Goal: Transaction & Acquisition: Purchase product/service

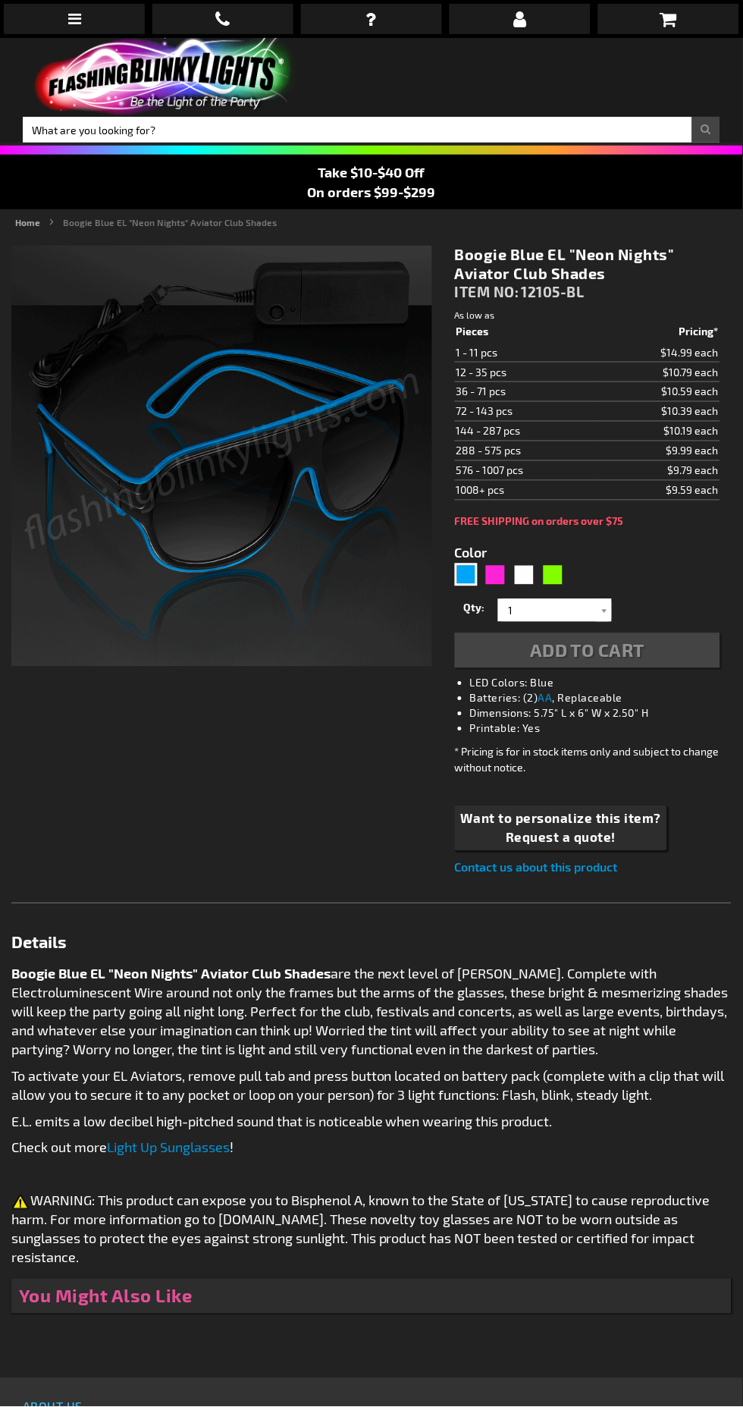
type input "5629"
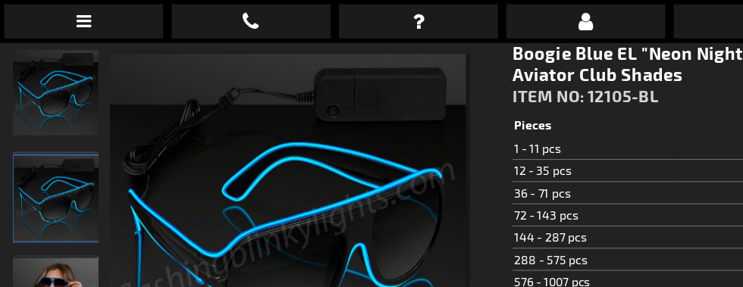
scroll to position [206, 0]
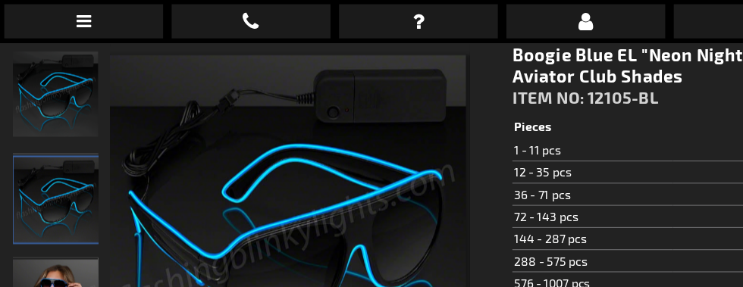
click at [414, 13] on link at bounding box center [371, 19] width 141 height 30
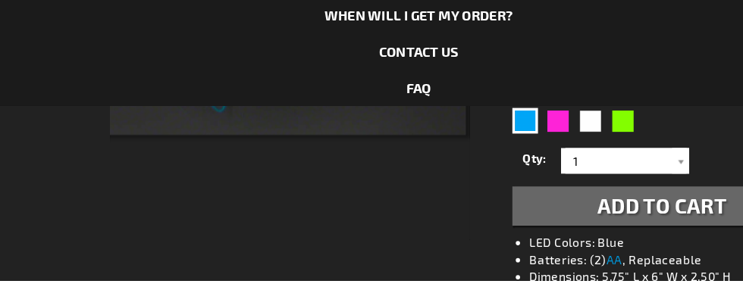
scroll to position [416, 0]
click at [636, 221] on div "When will I get my order? Contact Us FAQ My Account login Checkout Checkout Sho…" at bounding box center [371, 143] width 743 height 287
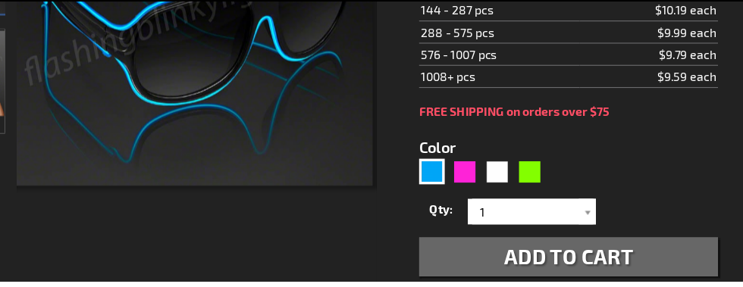
scroll to position [371, 0]
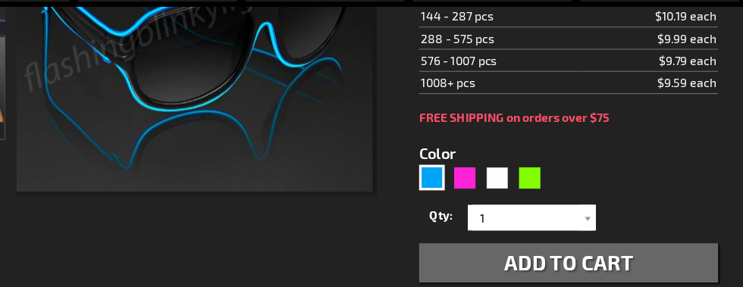
click at [661, 256] on div "When will I get my order? Contact Us FAQ My Account login Checkout Checkout Sho…" at bounding box center [371, 143] width 743 height 287
click at [656, 259] on div "When will I get my order? Contact Us FAQ My Account login Checkout Checkout Sho…" at bounding box center [371, 143] width 743 height 287
click at [655, 262] on div "When will I get my order? Contact Us FAQ My Account login Checkout Checkout Sho…" at bounding box center [371, 143] width 743 height 287
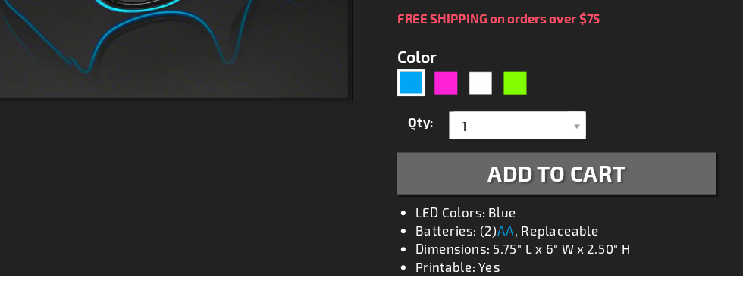
click at [628, 196] on div "When will I get my order? Contact Us FAQ My Account login Checkout Checkout Sho…" at bounding box center [371, 143] width 743 height 287
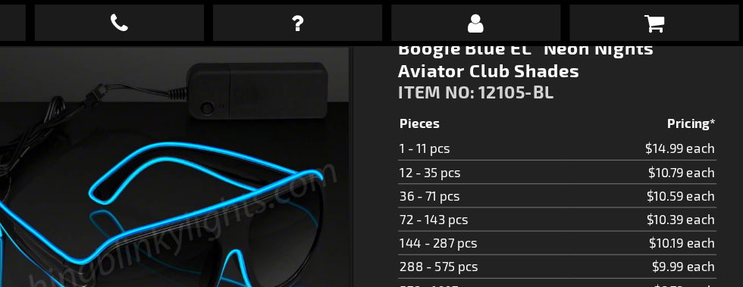
click at [686, 118] on div "When will I get my order? Contact Us FAQ My Account login Checkout Checkout Sho…" at bounding box center [371, 143] width 743 height 287
click at [671, 115] on div "When will I get my order? Contact Us FAQ My Account login Checkout Checkout Sho…" at bounding box center [371, 143] width 743 height 287
click at [502, 118] on div "When will I get my order? Contact Us FAQ My Account login Checkout Checkout Sho…" at bounding box center [371, 143] width 743 height 287
click at [495, 119] on div "When will I get my order? Contact Us FAQ My Account login Checkout Checkout Sho…" at bounding box center [371, 143] width 743 height 287
click at [685, 21] on link at bounding box center [668, 19] width 141 height 30
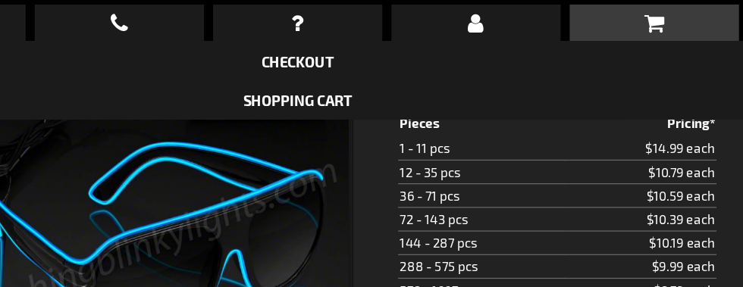
click at [413, 86] on link "Shopping Cart" at bounding box center [371, 84] width 91 height 14
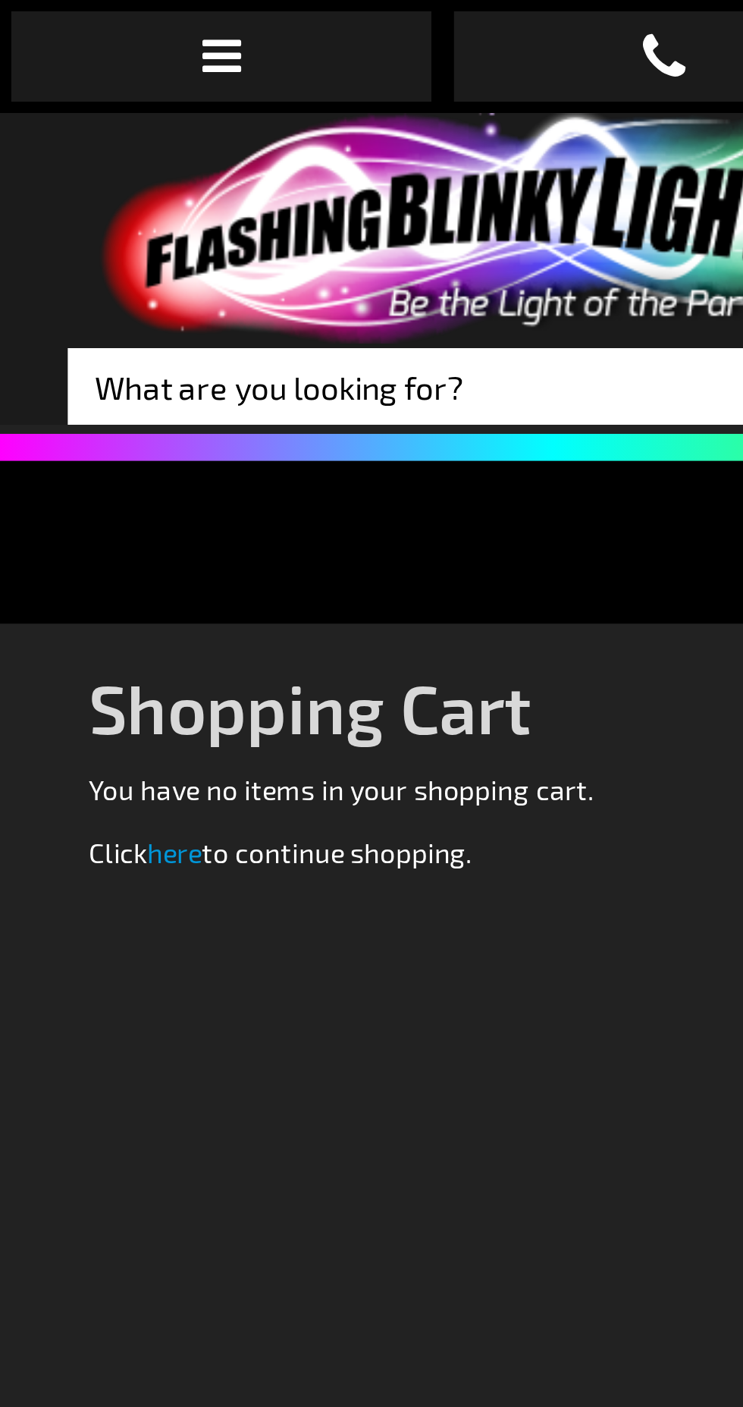
click at [64, 285] on link "here" at bounding box center [58, 286] width 18 height 11
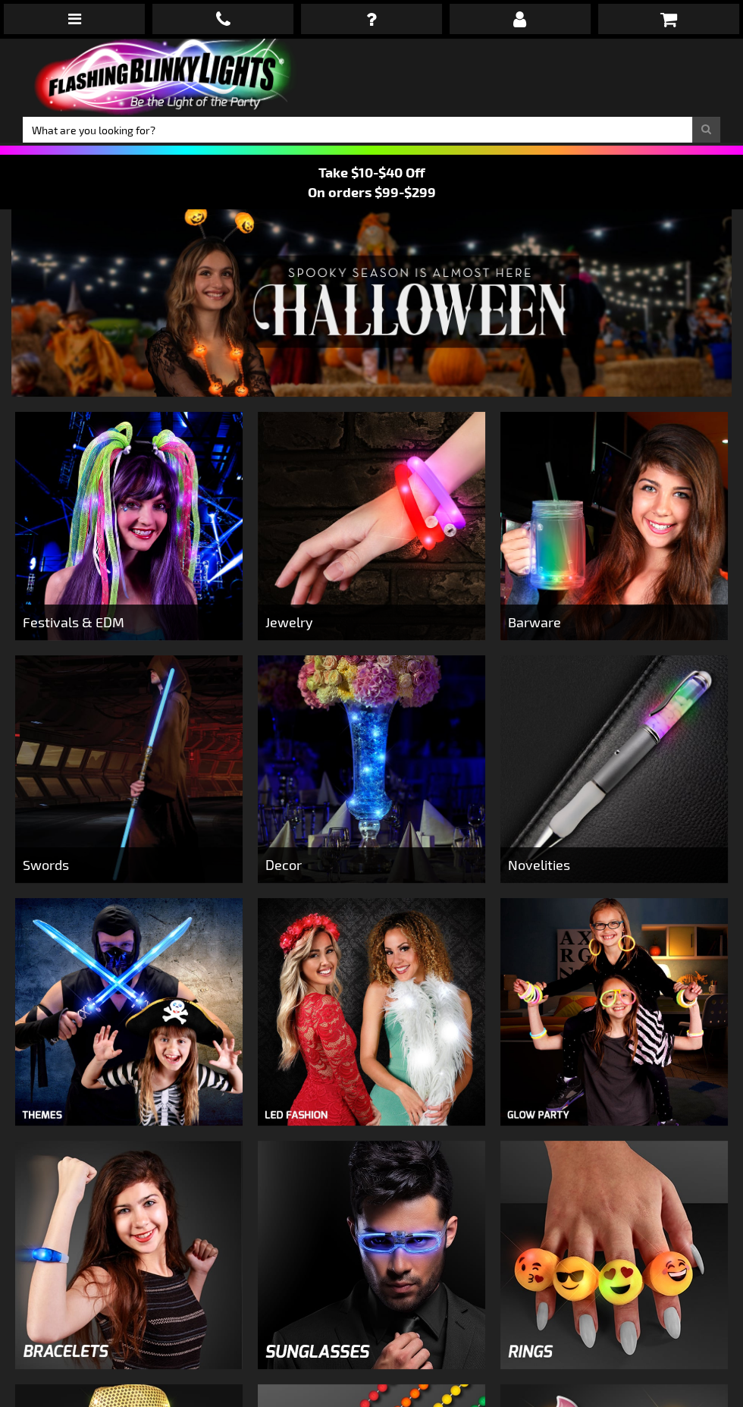
click at [360, 1279] on img at bounding box center [372, 1255] width 228 height 228
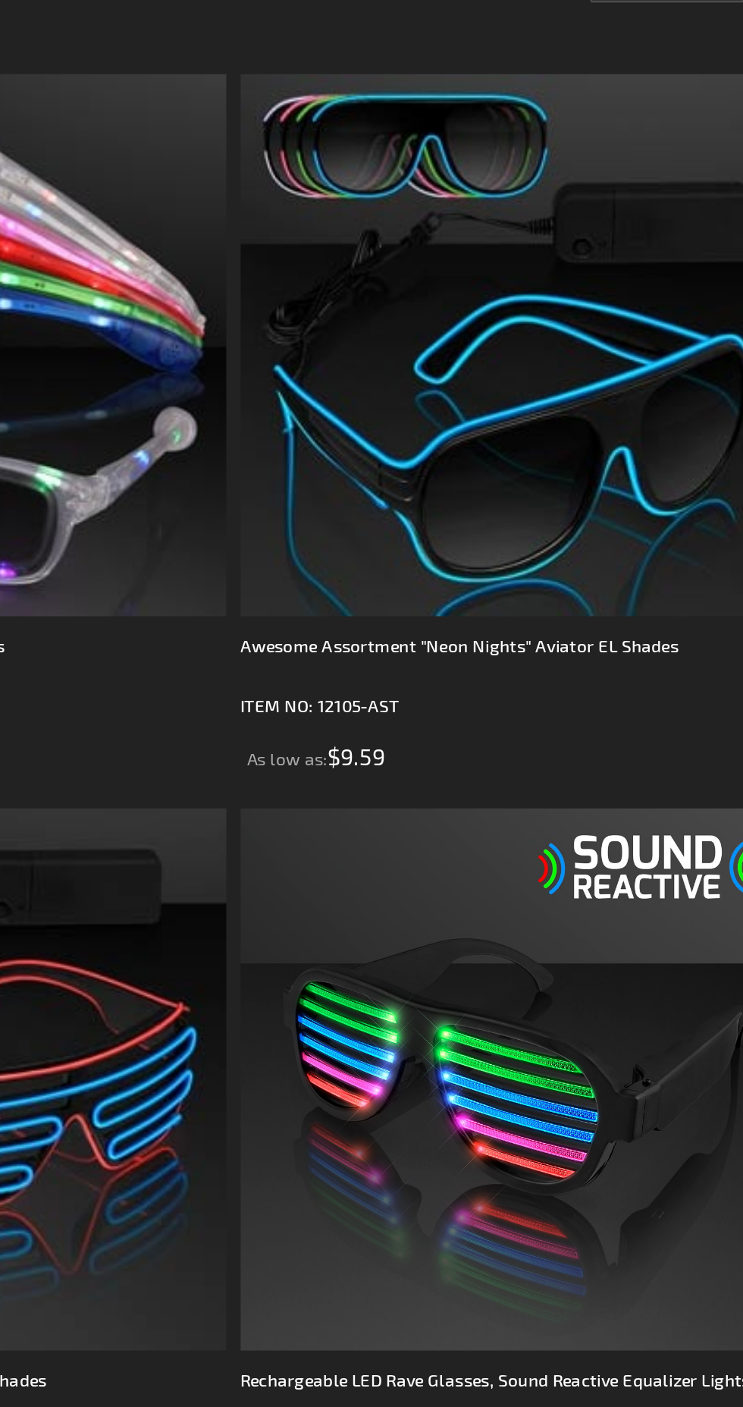
click at [637, 539] on img at bounding box center [578, 499] width 287 height 287
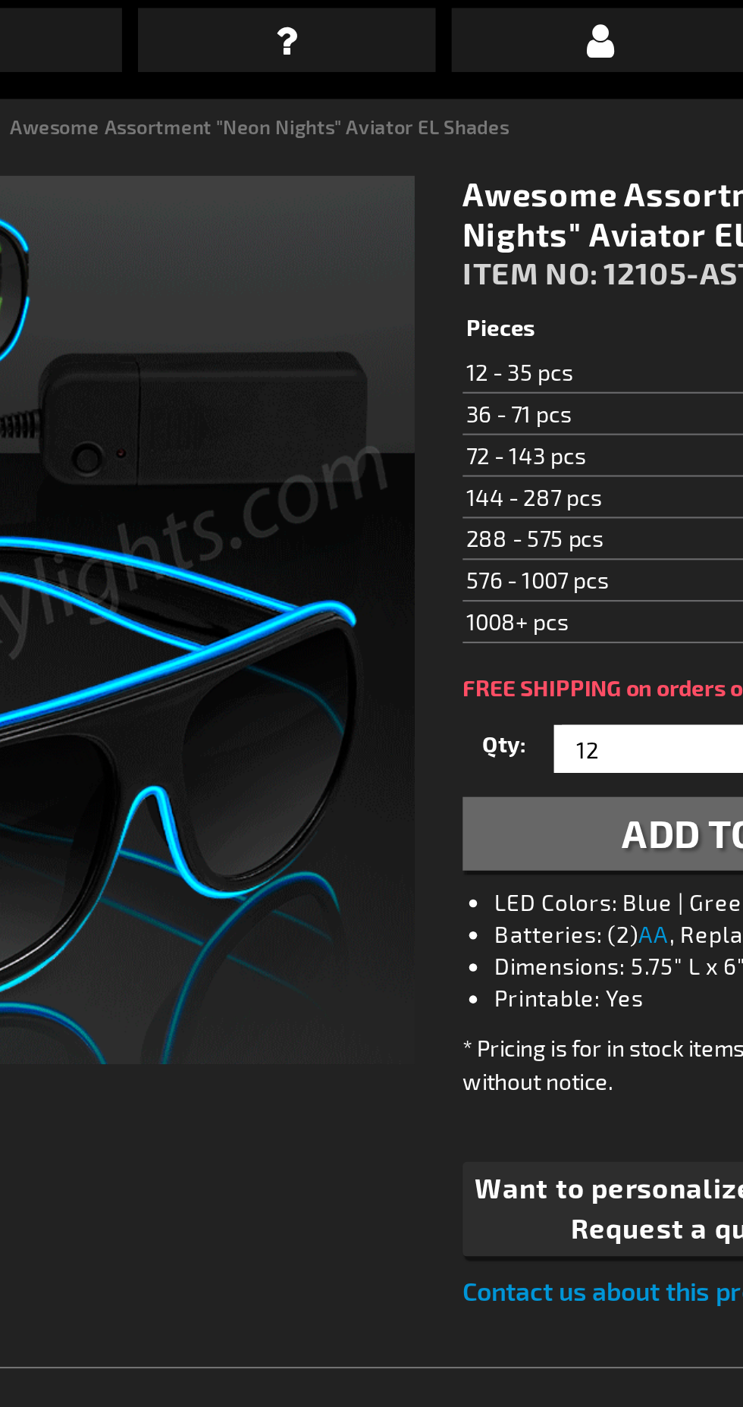
scroll to position [155, 0]
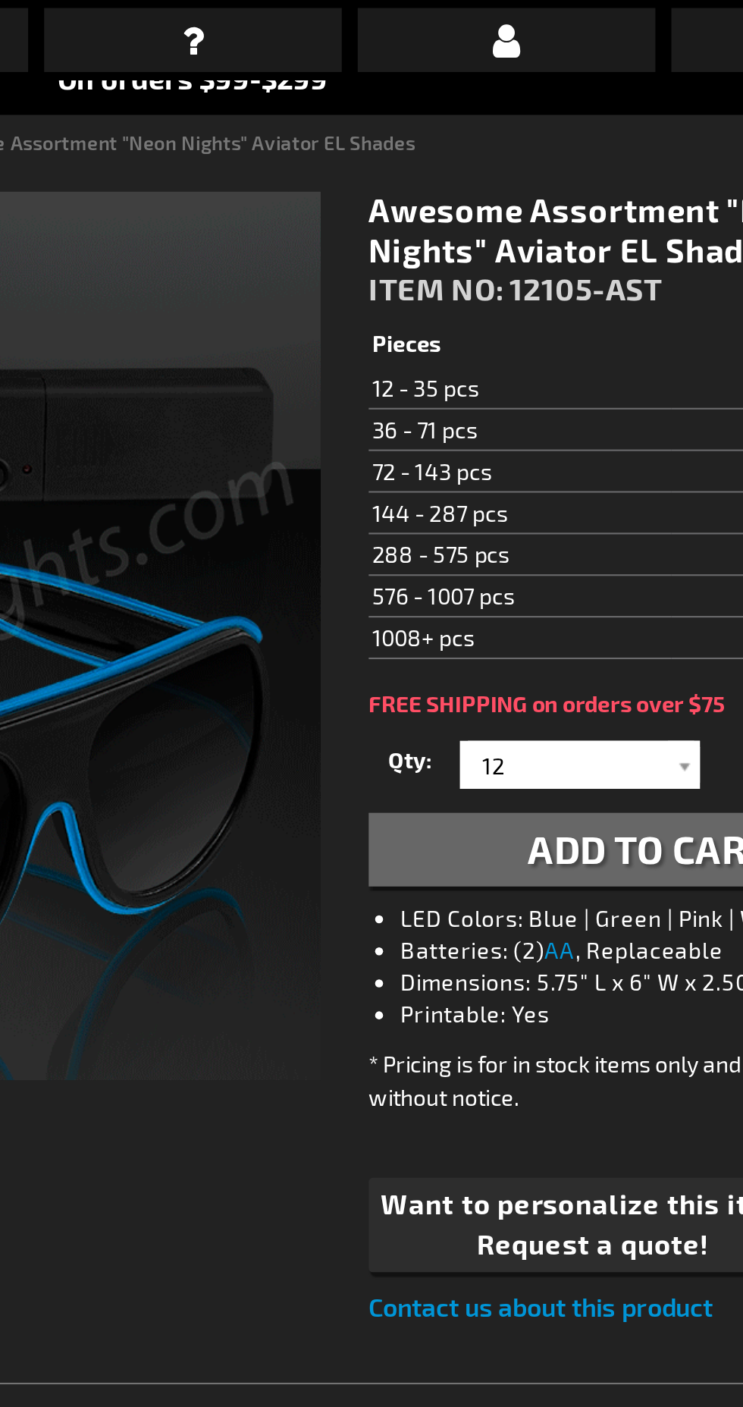
click at [607, 351] on div at bounding box center [604, 362] width 15 height 23
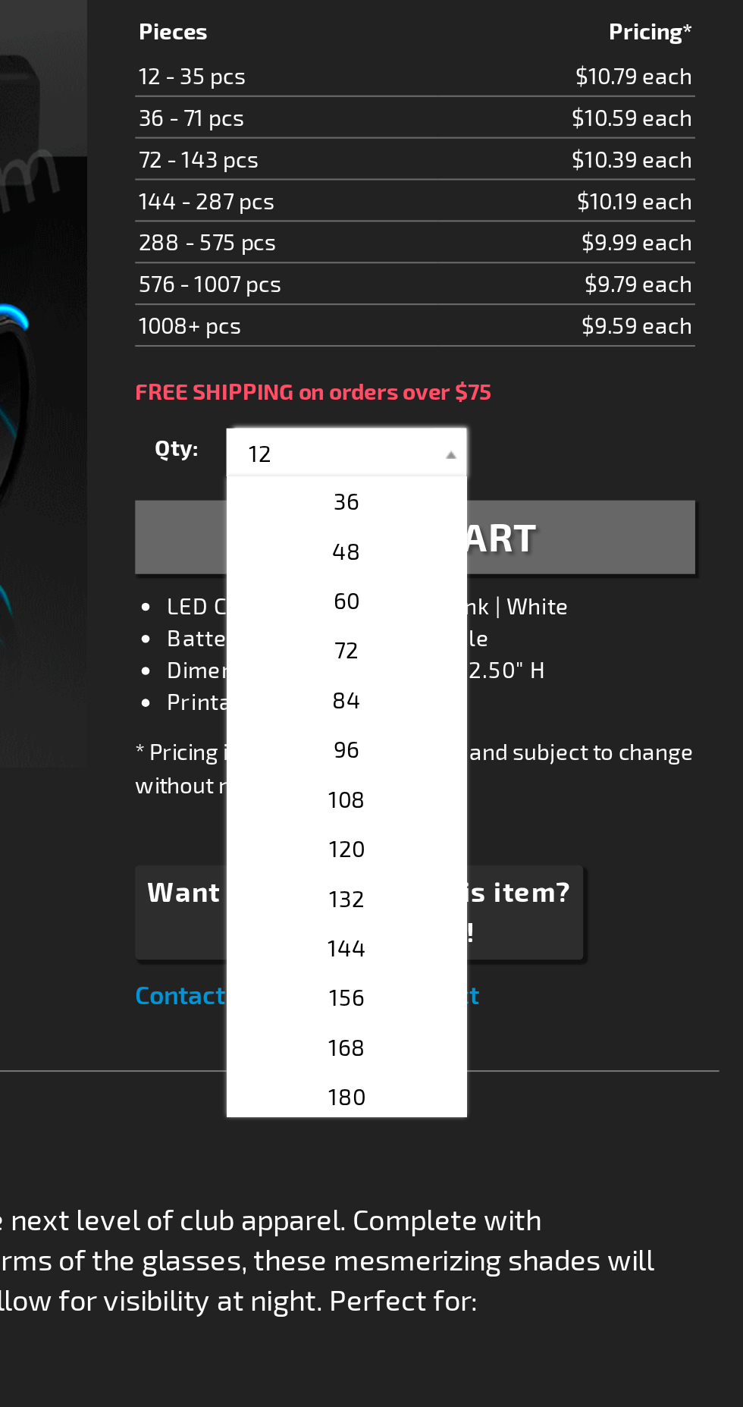
scroll to position [0, 0]
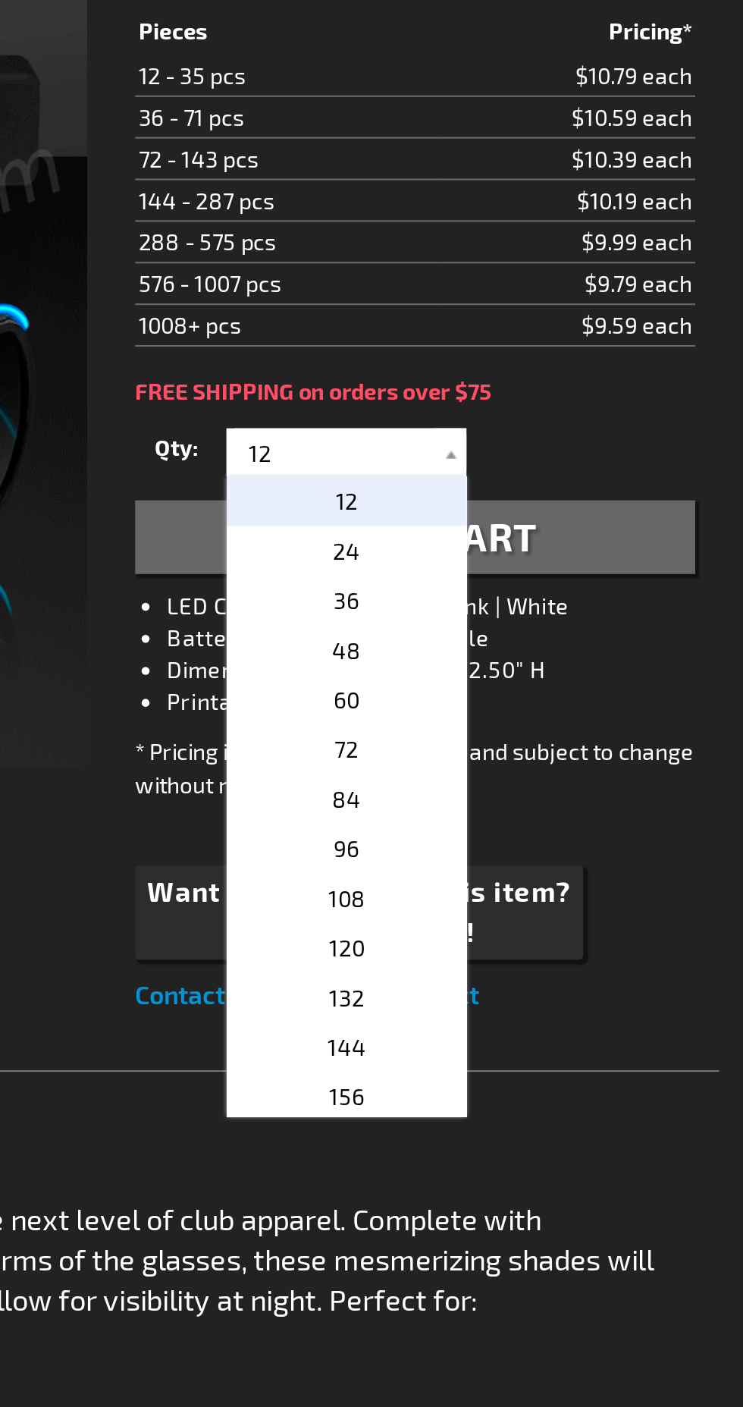
click at [689, 350] on div "Qty 12 24 36 48 60 72 84 96 108 120 132 144 156 168 180 192 204 216 228 240" at bounding box center [587, 362] width 265 height 30
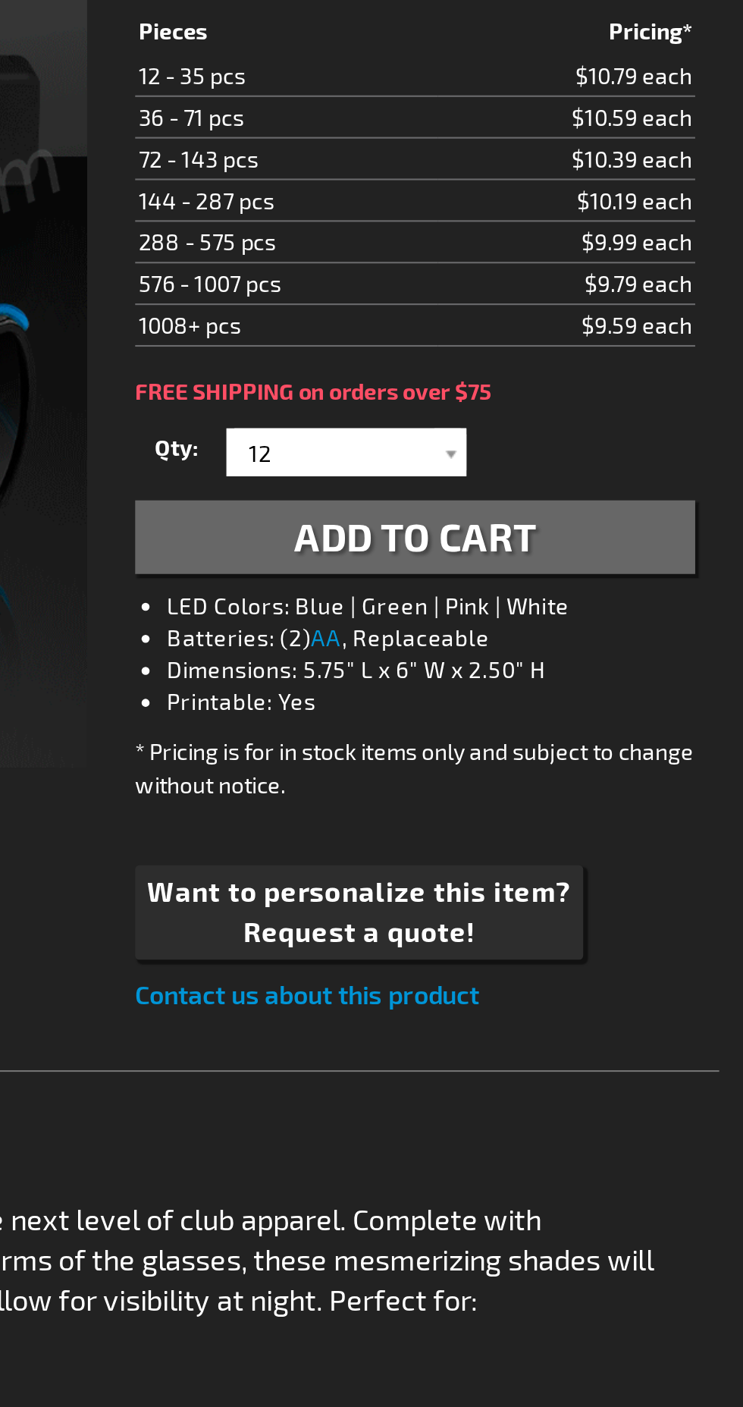
click at [677, 404] on button "Add to Cart" at bounding box center [587, 402] width 265 height 35
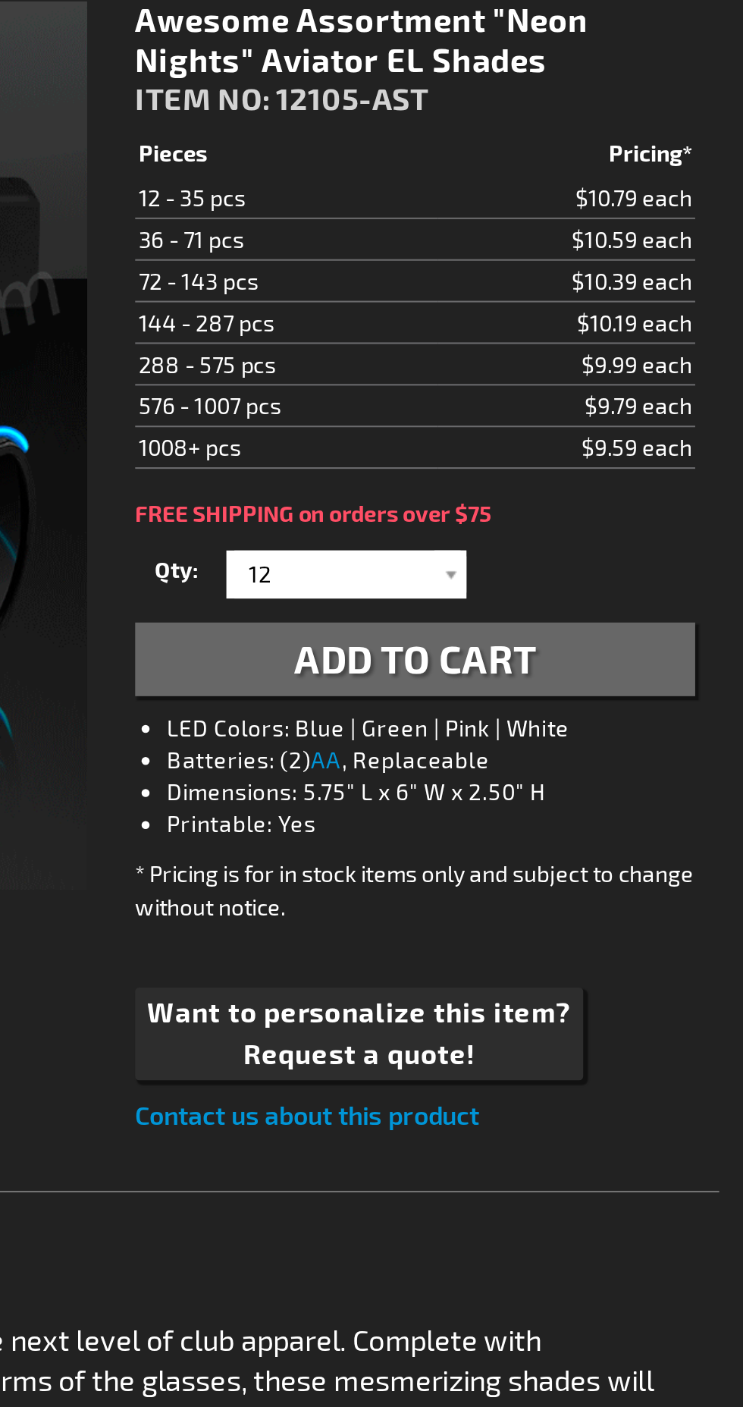
scroll to position [190, 0]
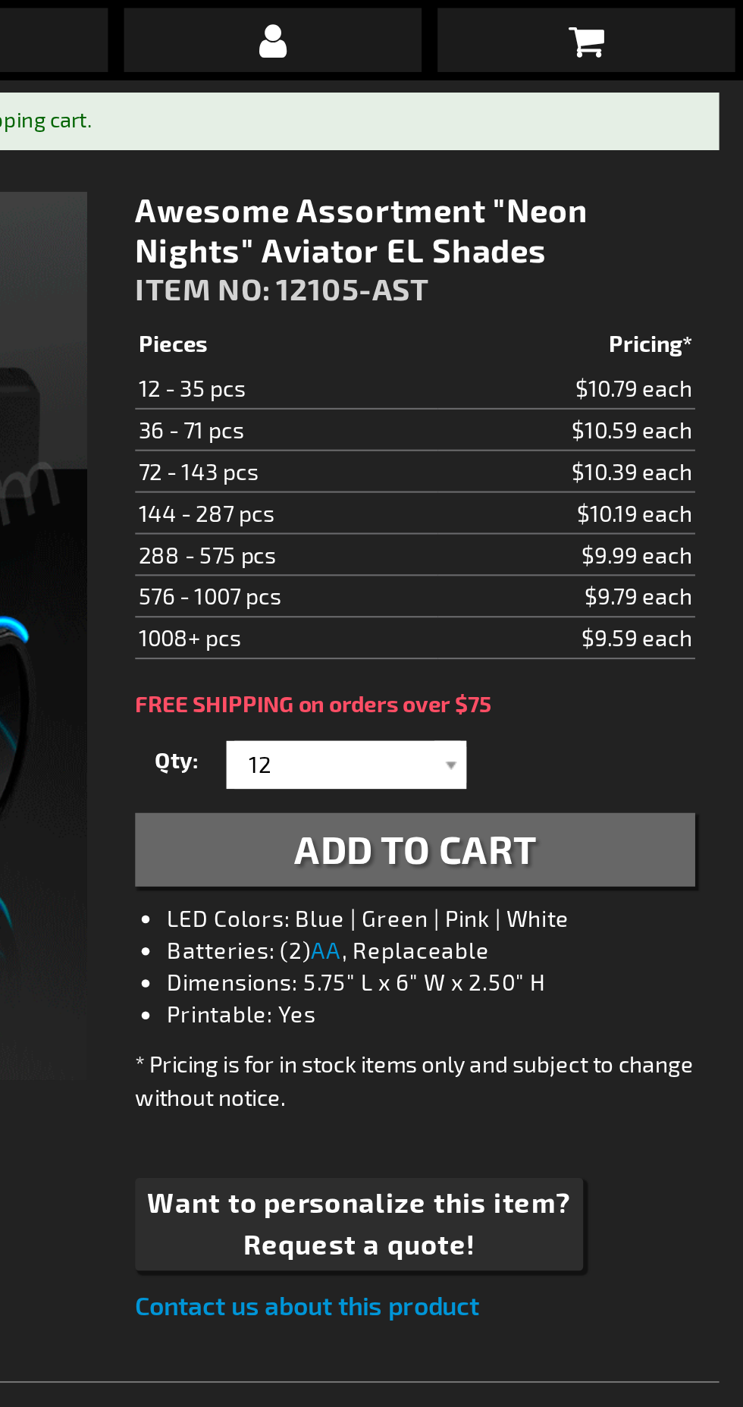
click at [703, 30] on link at bounding box center [668, 19] width 141 height 30
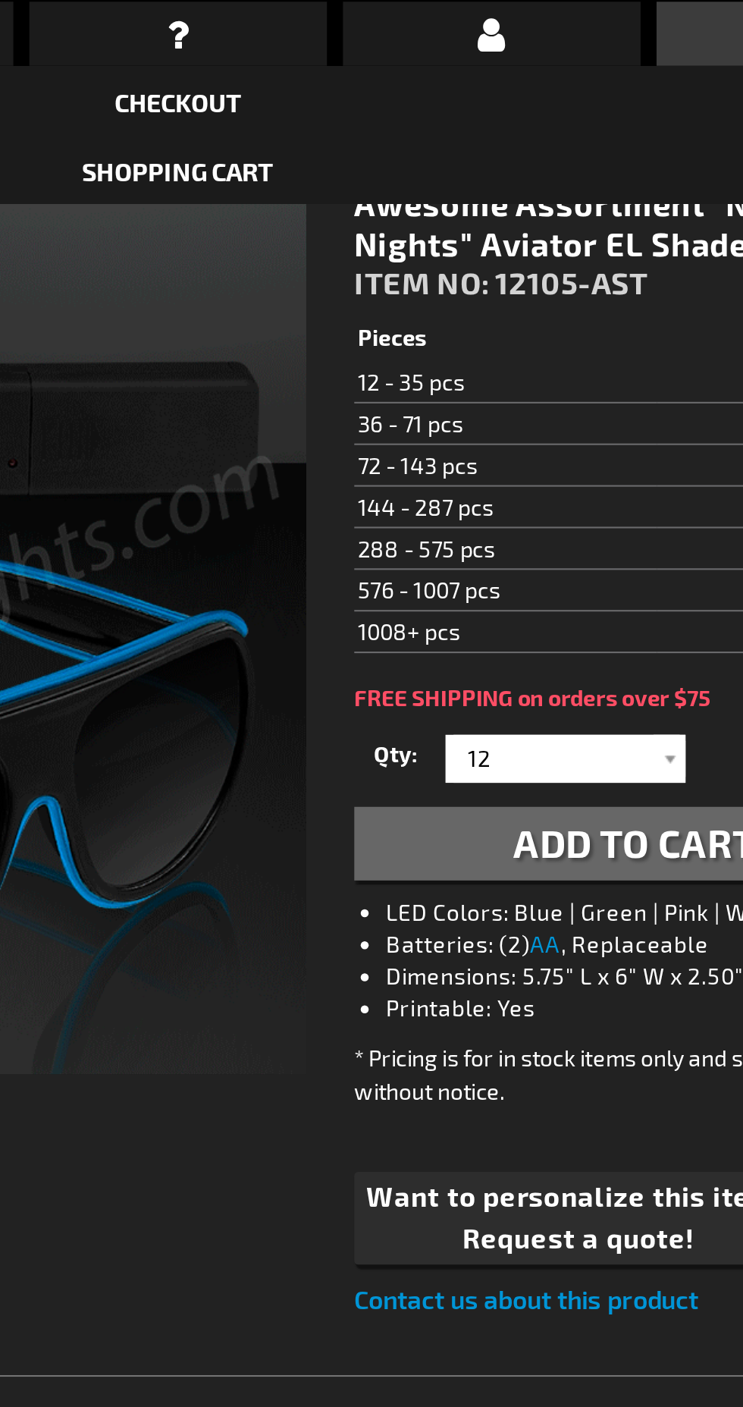
click at [411, 84] on link "Shopping Cart" at bounding box center [371, 84] width 91 height 14
